Goal: Task Accomplishment & Management: Manage account settings

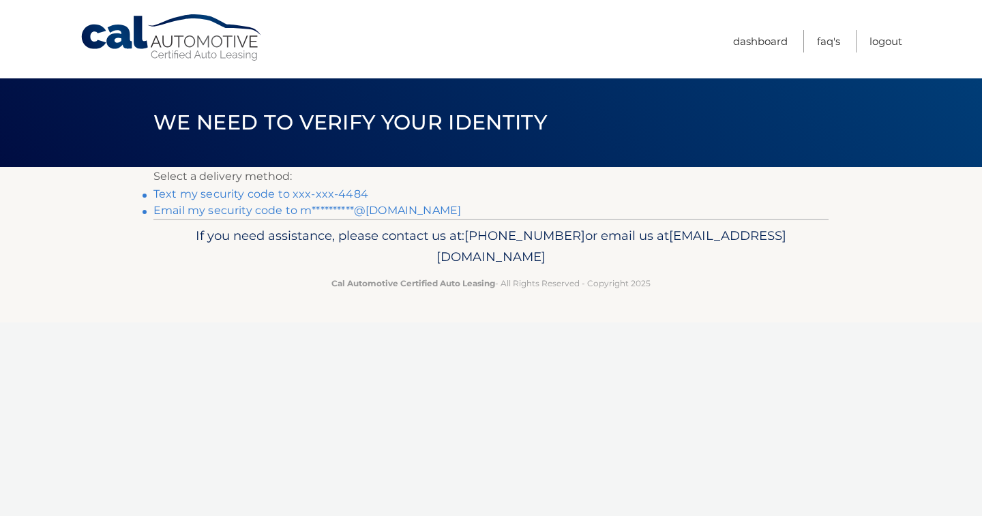
click at [280, 192] on link "Text my security code to xxx-xxx-4484" at bounding box center [261, 194] width 215 height 13
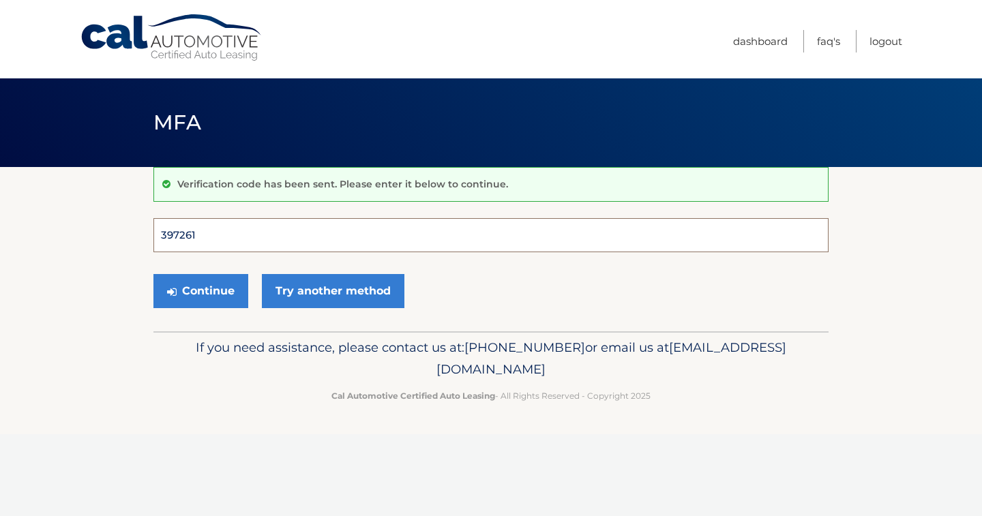
type input "397261"
click at [201, 291] on button "Continue" at bounding box center [201, 291] width 95 height 34
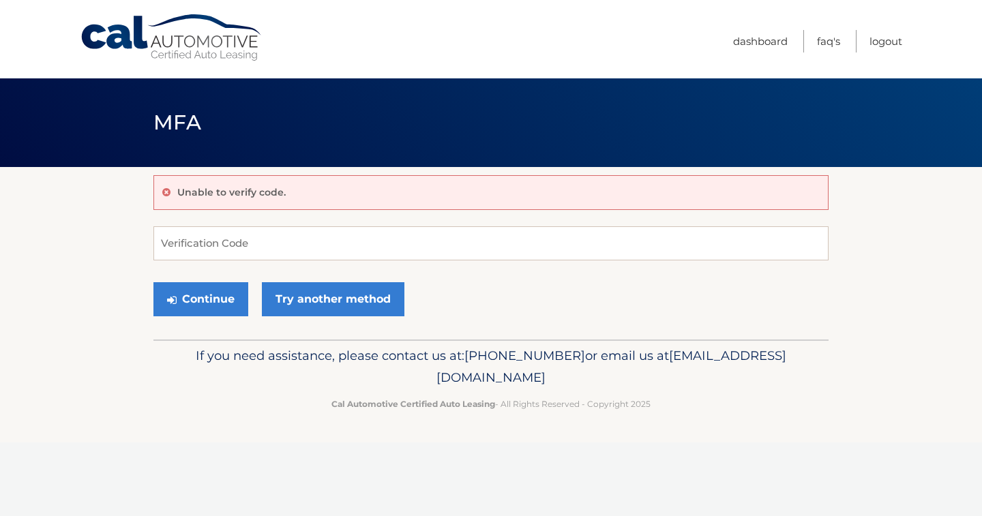
click at [252, 235] on input "Verification Code" at bounding box center [491, 244] width 675 height 34
click at [246, 246] on input "Verification Code" at bounding box center [491, 244] width 675 height 34
click at [259, 199] on div "Unable to verify code." at bounding box center [491, 192] width 675 height 35
click at [298, 294] on link "Try another method" at bounding box center [333, 299] width 143 height 34
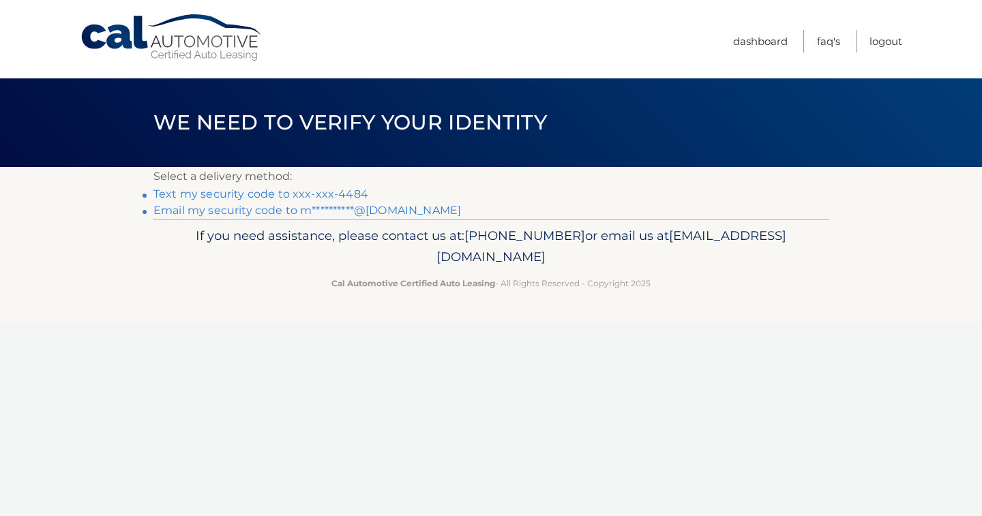
click at [339, 192] on link "Text my security code to xxx-xxx-4484" at bounding box center [261, 194] width 215 height 13
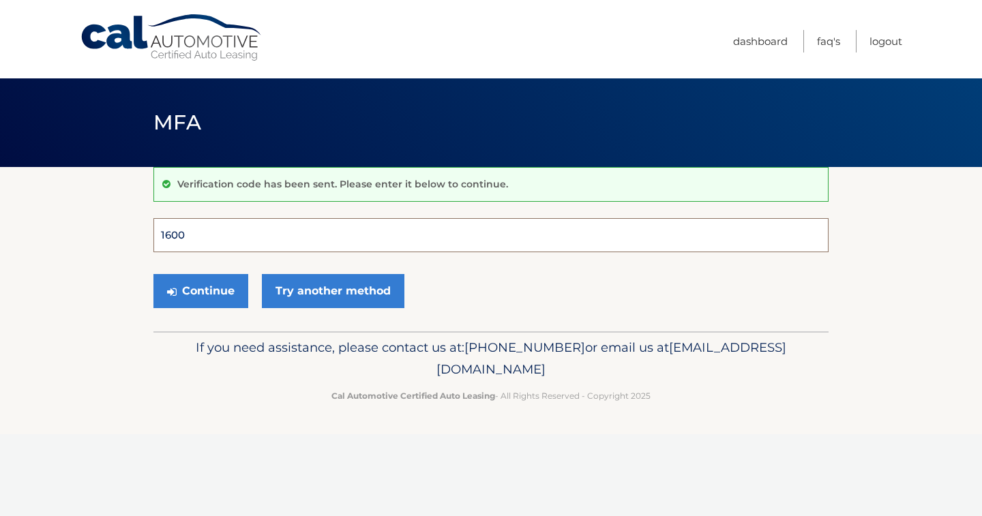
type input "1600"
click at [201, 291] on button "Continue" at bounding box center [201, 291] width 95 height 34
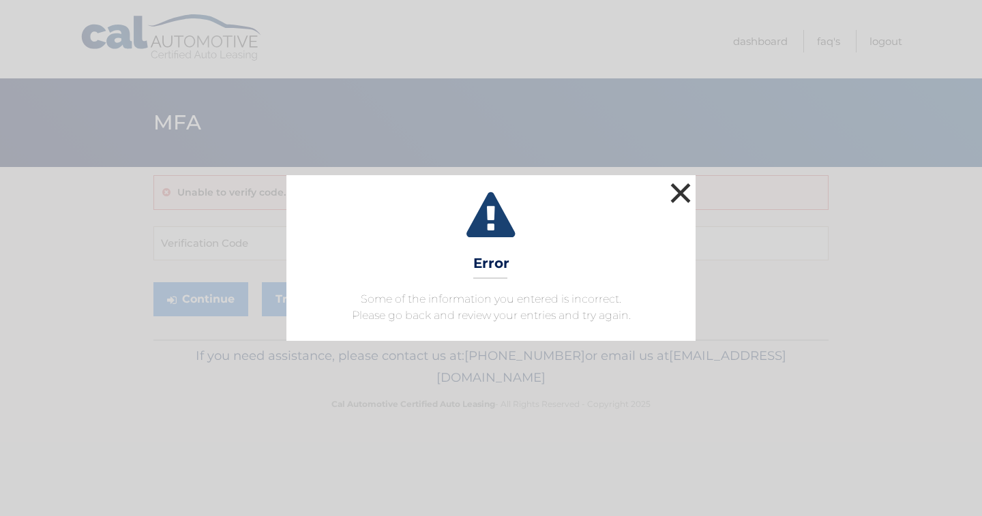
click at [679, 192] on button "×" at bounding box center [680, 192] width 27 height 27
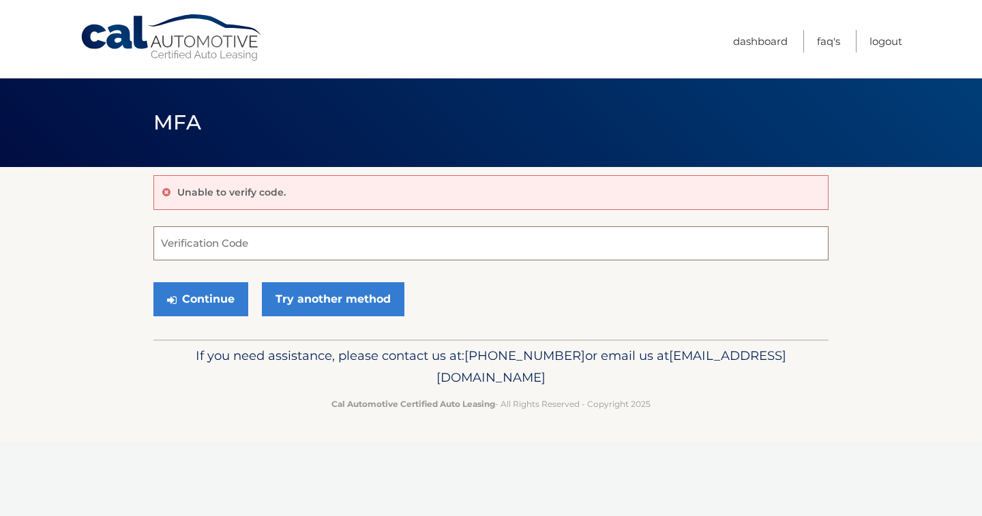
click at [282, 246] on input "Verification Code" at bounding box center [491, 244] width 675 height 34
click at [211, 244] on input "Verification Code" at bounding box center [491, 244] width 675 height 34
click at [336, 302] on link "Try another method" at bounding box center [333, 299] width 143 height 34
